Goal: Navigation & Orientation: Find specific page/section

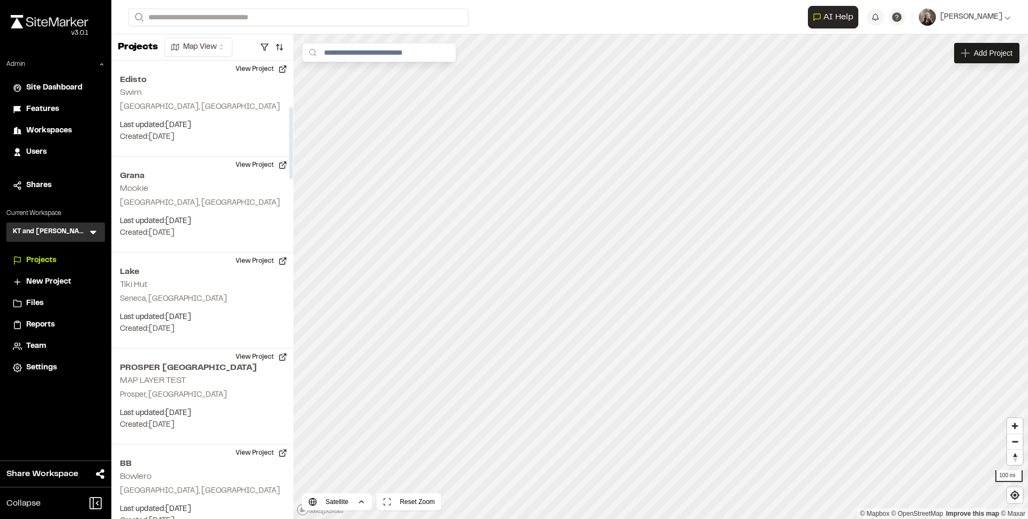
scroll to position [295, 0]
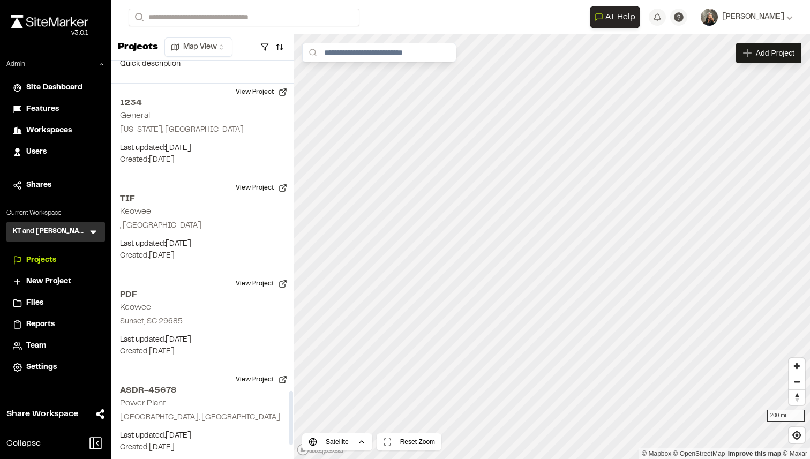
scroll to position [2525, 0]
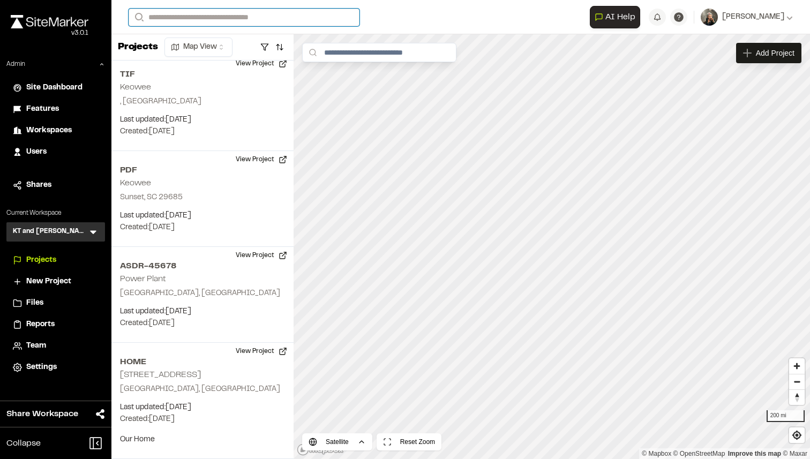
click at [283, 17] on input "Search" at bounding box center [244, 18] width 231 height 18
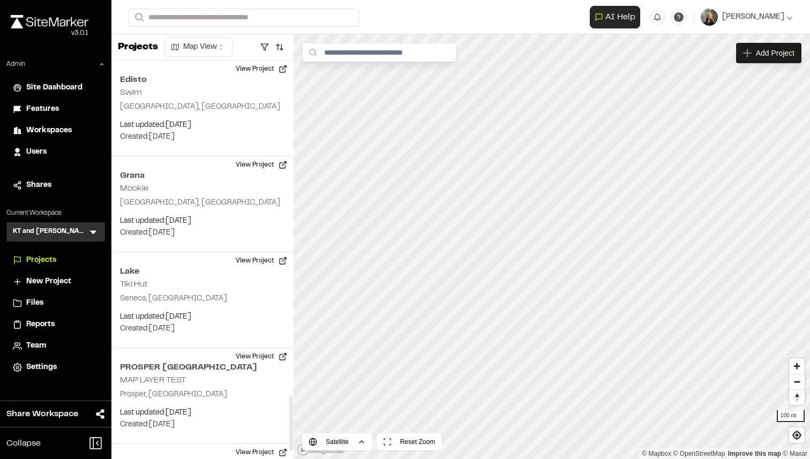
scroll to position [2465, 0]
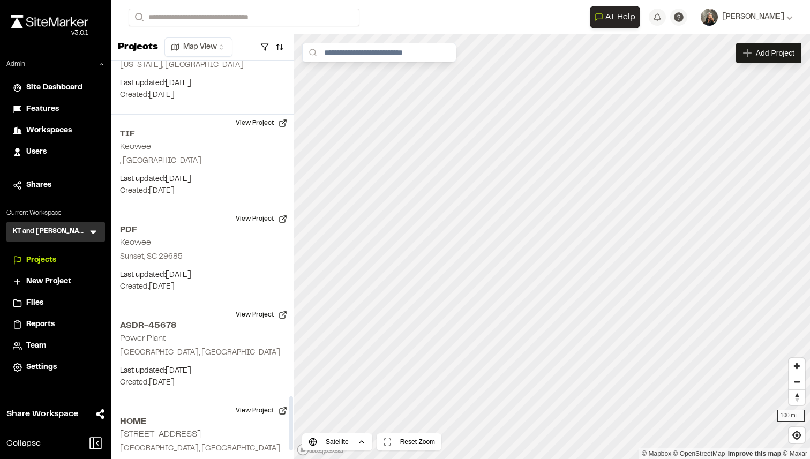
click at [49, 110] on span "Features" at bounding box center [42, 109] width 33 height 12
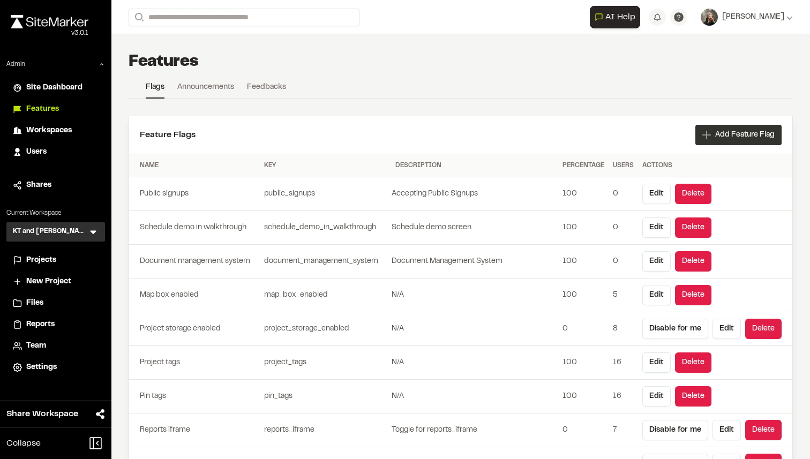
click at [700, 133] on div "Add Feature Flag" at bounding box center [738, 135] width 86 height 20
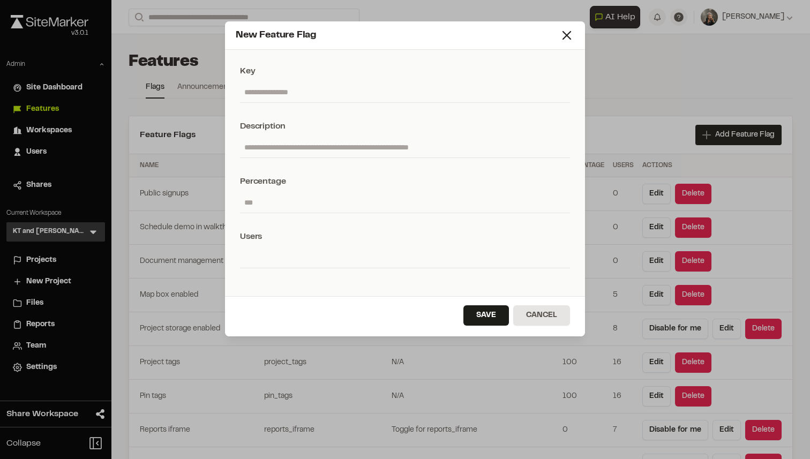
click at [419, 91] on input "text" at bounding box center [405, 92] width 330 height 20
paste input "**********"
type input "**********"
click at [324, 207] on input "number" at bounding box center [405, 202] width 330 height 20
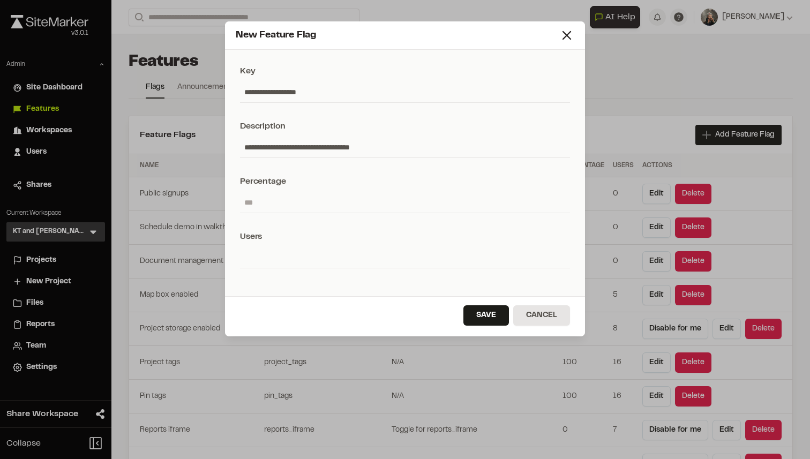
type input "*"
click at [289, 91] on input "**********" at bounding box center [405, 92] width 330 height 20
click at [476, 310] on button "Save" at bounding box center [486, 315] width 46 height 20
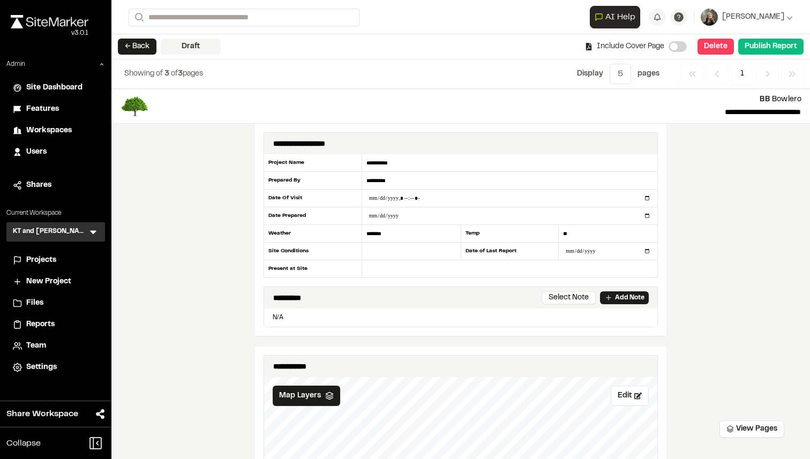
scroll to position [703, 0]
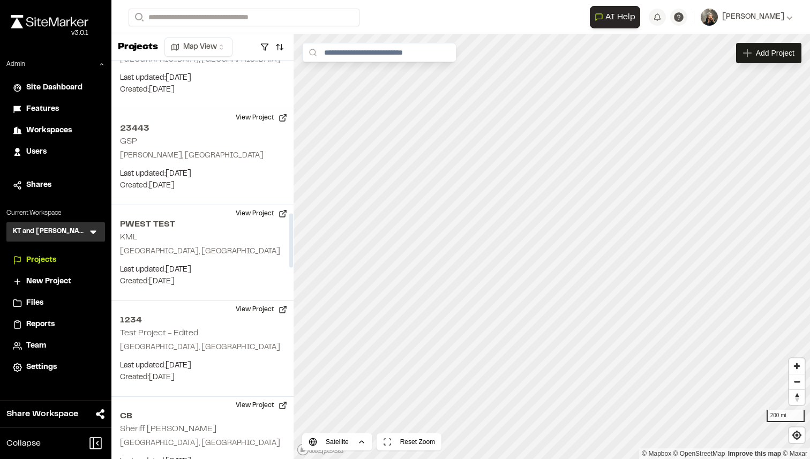
scroll to position [1124, 0]
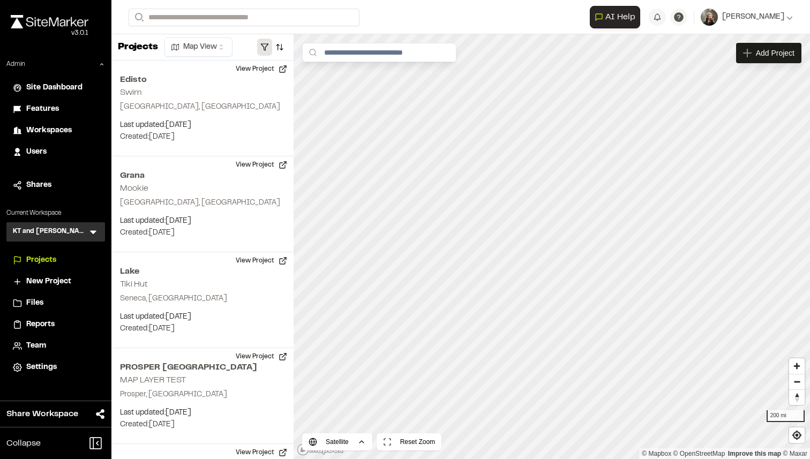
click at [267, 51] on button "button" at bounding box center [264, 47] width 15 height 17
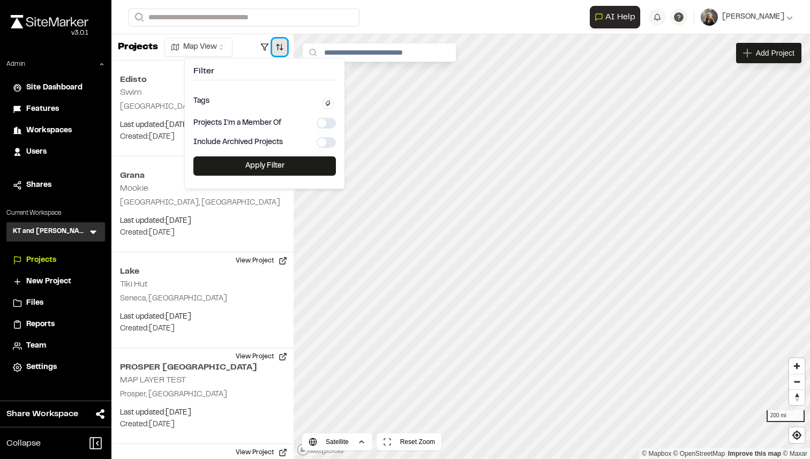
click at [280, 48] on button "button" at bounding box center [279, 47] width 15 height 17
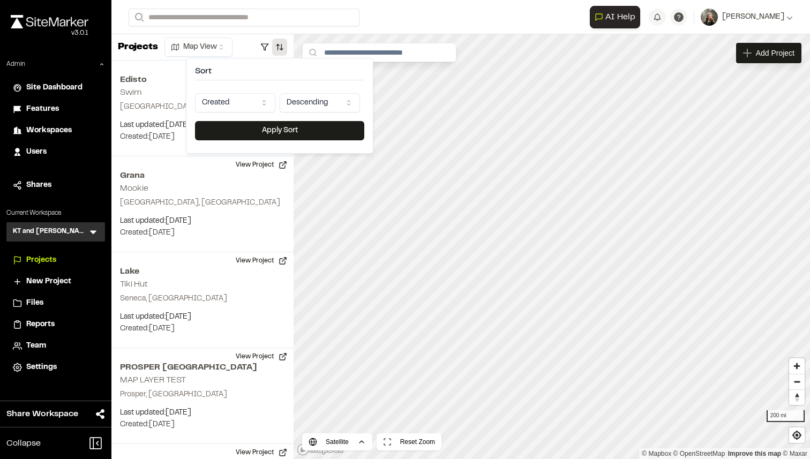
click at [262, 103] on html "Close sidebar v 3.0.1 Admin Site Dashboard Features Workspaces Users Shares Cur…" at bounding box center [405, 229] width 810 height 459
click at [302, 104] on html "Close sidebar v 3.0.1 Admin Site Dashboard Features Workspaces Users Shares Cur…" at bounding box center [405, 229] width 810 height 459
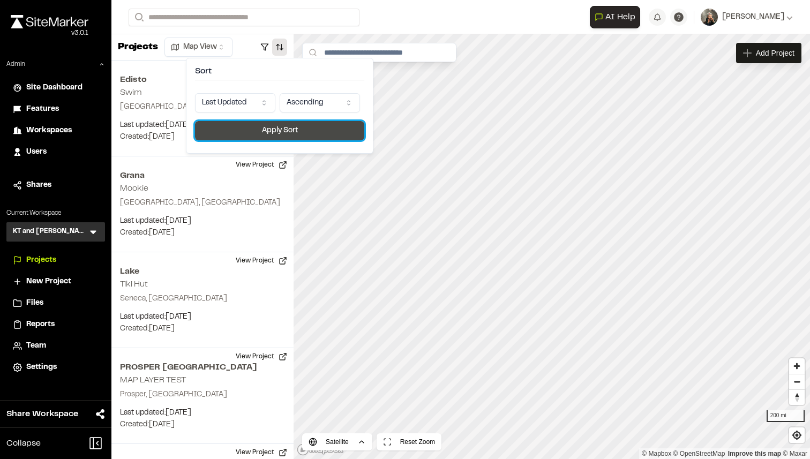
click at [288, 130] on button "Apply Sort" at bounding box center [279, 130] width 169 height 19
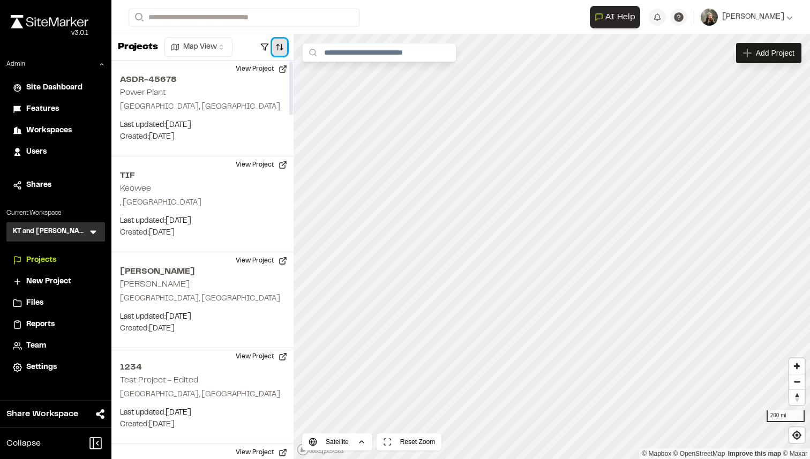
click at [276, 49] on button "button" at bounding box center [279, 47] width 15 height 17
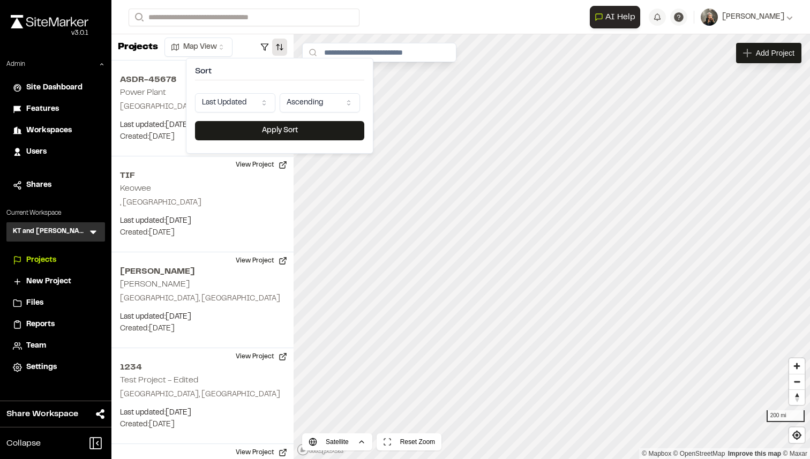
click at [299, 104] on html "Close sidebar v 3.0.1 Admin Site Dashboard Features Workspaces Users Shares Cur…" at bounding box center [405, 229] width 810 height 459
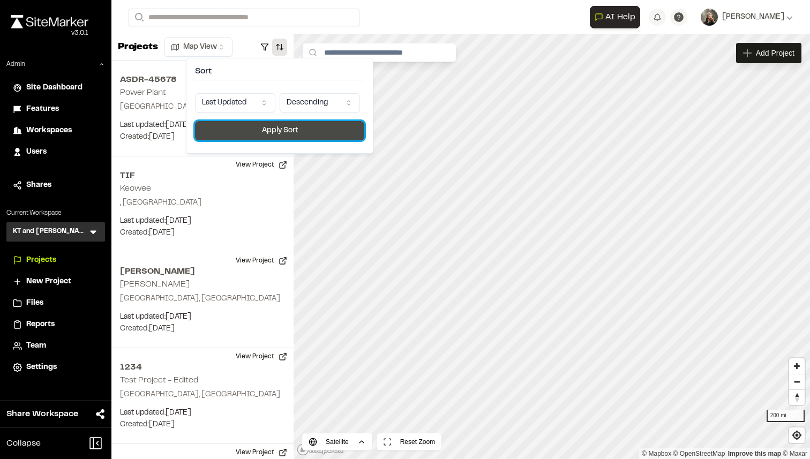
click at [282, 131] on button "Apply Sort" at bounding box center [279, 130] width 169 height 19
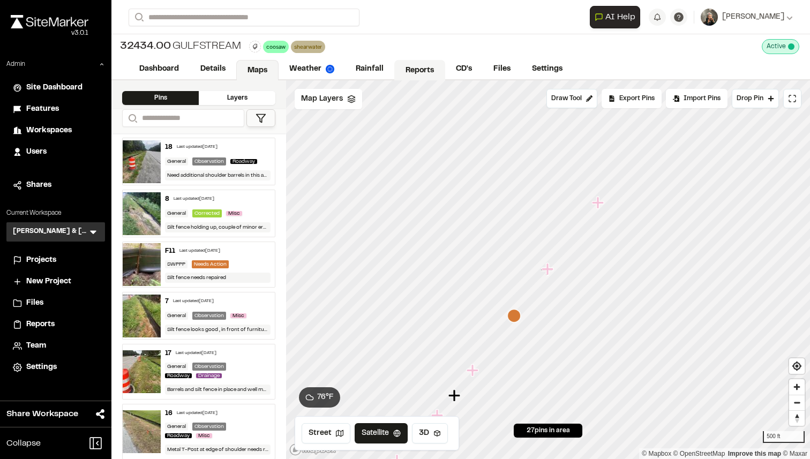
click at [410, 74] on link "Reports" at bounding box center [419, 70] width 51 height 20
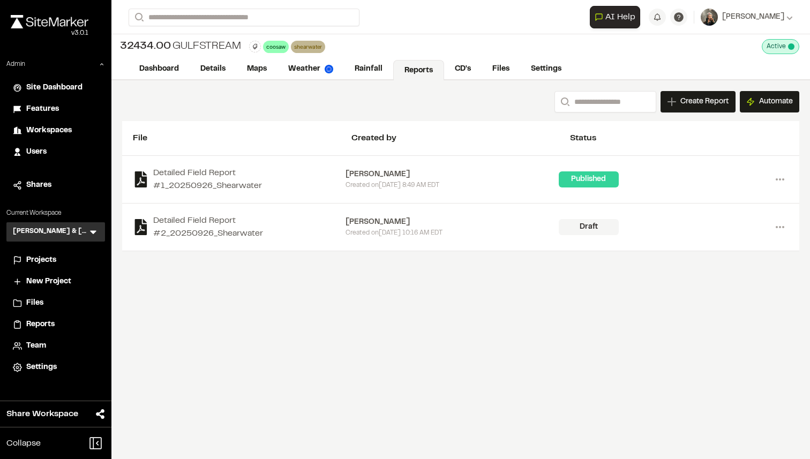
click at [47, 261] on span "Projects" at bounding box center [41, 260] width 30 height 12
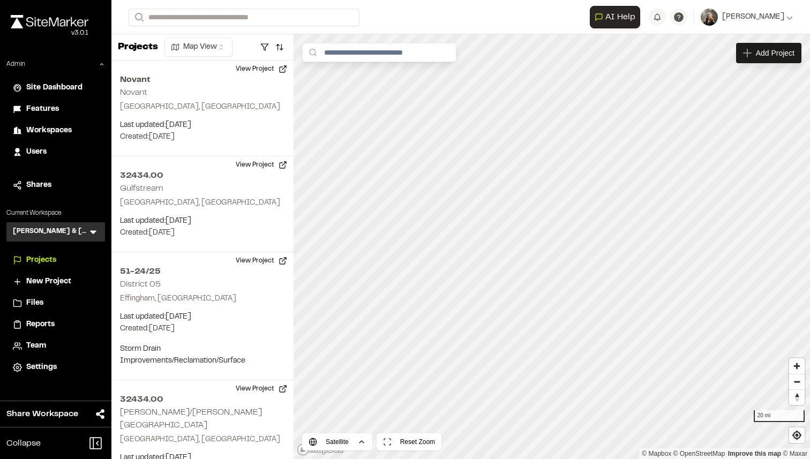
click at [42, 327] on span "Reports" at bounding box center [40, 325] width 28 height 12
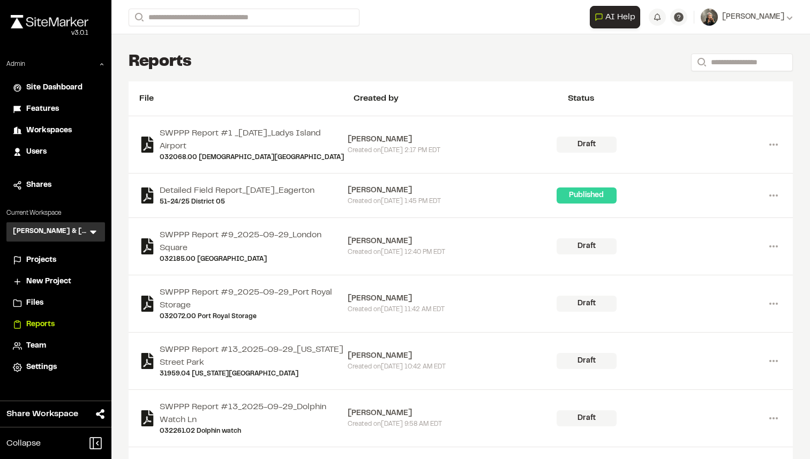
click at [46, 256] on span "Projects" at bounding box center [41, 260] width 30 height 12
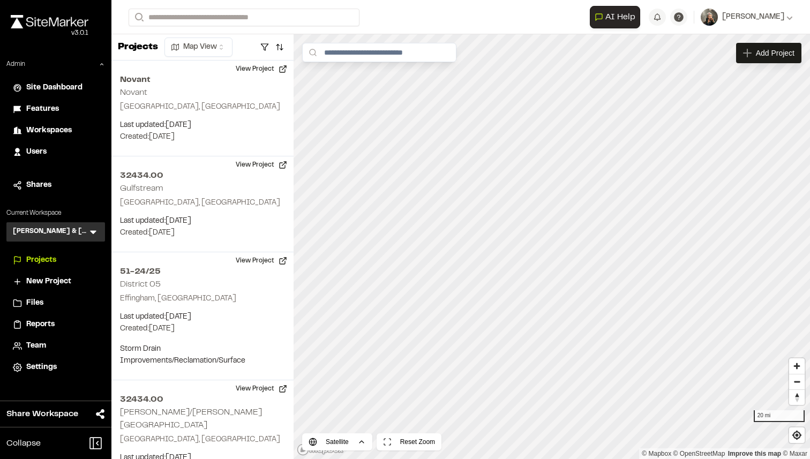
click at [51, 324] on span "Reports" at bounding box center [40, 325] width 28 height 12
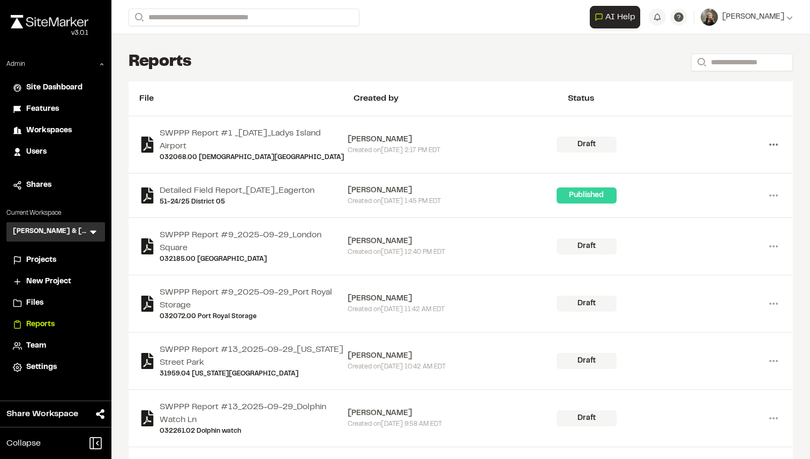
click at [779, 146] on icon at bounding box center [773, 144] width 17 height 17
click at [720, 167] on link "View" at bounding box center [734, 167] width 93 height 16
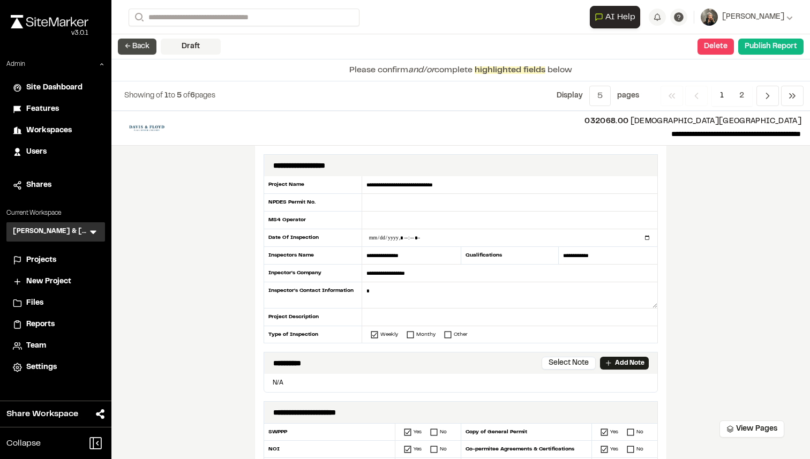
click at [148, 52] on button "← Back" at bounding box center [137, 47] width 39 height 16
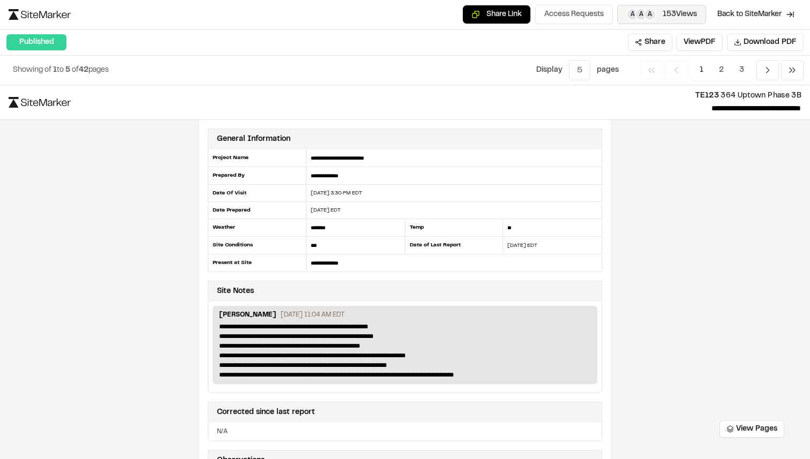
click at [665, 5] on button "A A A 153 Views" at bounding box center [661, 14] width 89 height 19
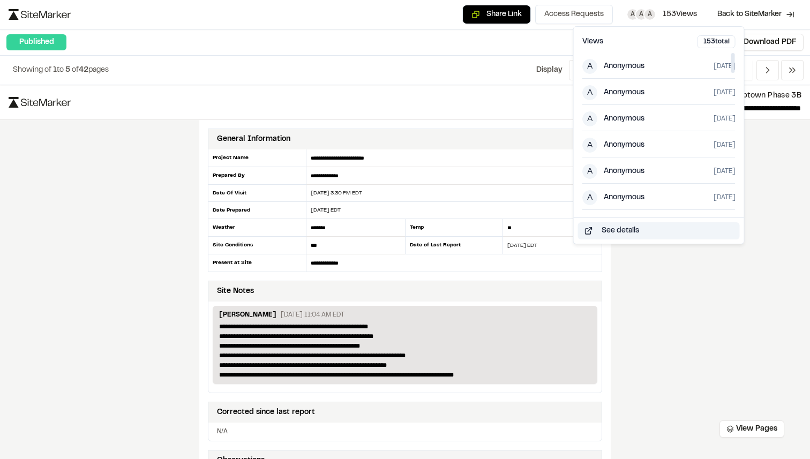
click at [619, 229] on button "See details" at bounding box center [659, 230] width 162 height 17
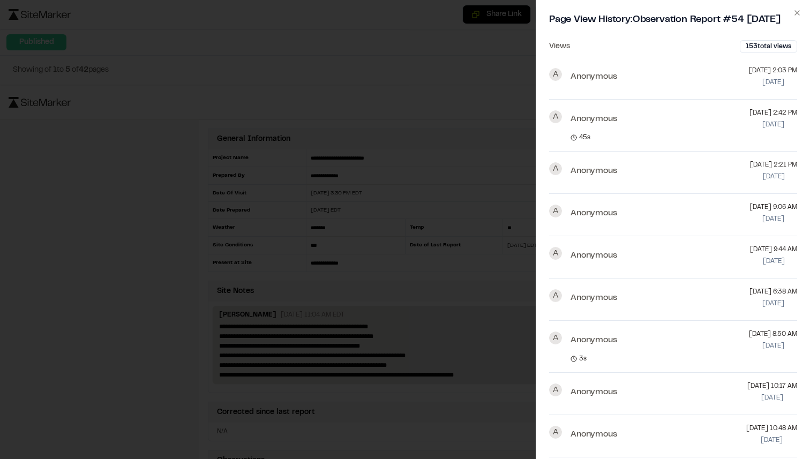
click at [455, 53] on div at bounding box center [405, 229] width 810 height 459
